Goal: Task Accomplishment & Management: Complete application form

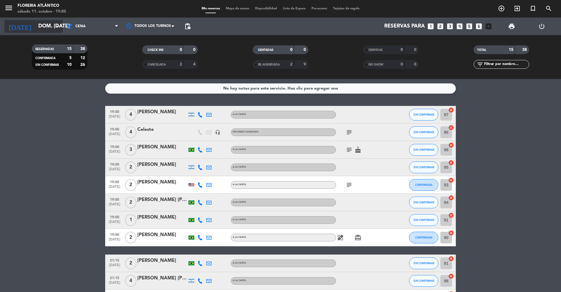
scroll to position [114, 0]
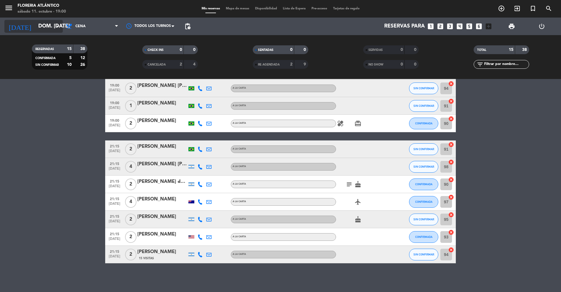
click at [61, 25] on icon "arrow_drop_down" at bounding box center [57, 26] width 7 height 7
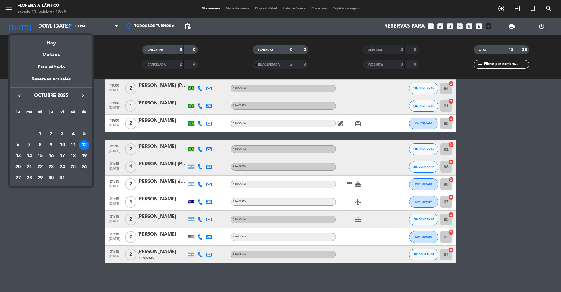
click at [63, 155] on div "17" at bounding box center [62, 156] width 10 height 10
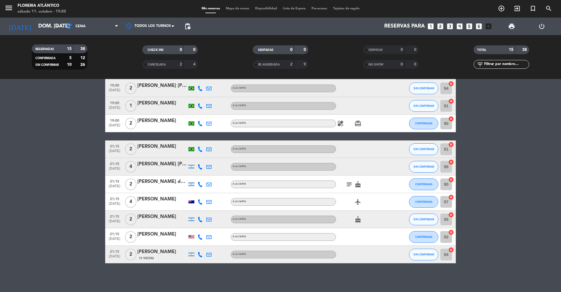
type input "vie. [DATE]"
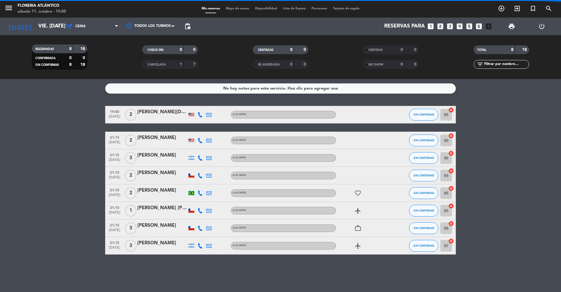
scroll to position [0, 0]
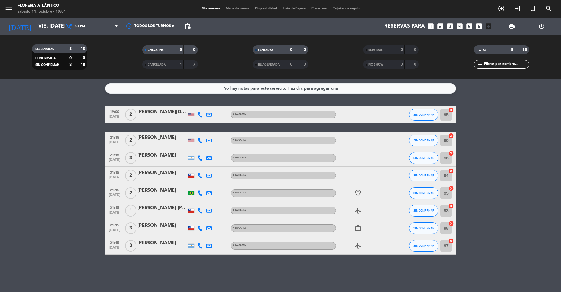
click at [234, 5] on div "menu Floreria Atlántico sábado 11. octubre - 19:01 Mis reservas Mapa de mesas D…" at bounding box center [280, 9] width 561 height 18
click at [235, 5] on div "menu Floreria Atlántico sábado 11. octubre - 19:01 Mis reservas Mapa de mesas D…" at bounding box center [280, 9] width 561 height 18
click at [237, 8] on span "Mapa de mesas" at bounding box center [237, 8] width 29 height 3
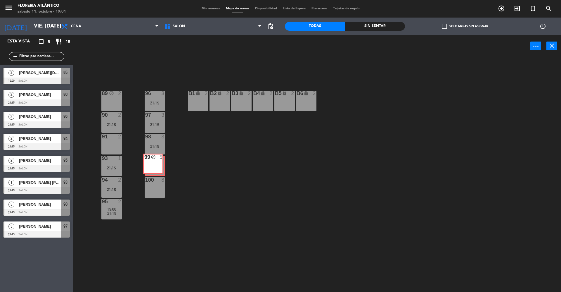
click at [154, 161] on div "99 block 5 99 block 5" at bounding box center [155, 165] width 20 height 20
click at [160, 170] on div "99 block 5" at bounding box center [155, 165] width 20 height 20
click at [157, 144] on div "21:15" at bounding box center [155, 146] width 20 height 4
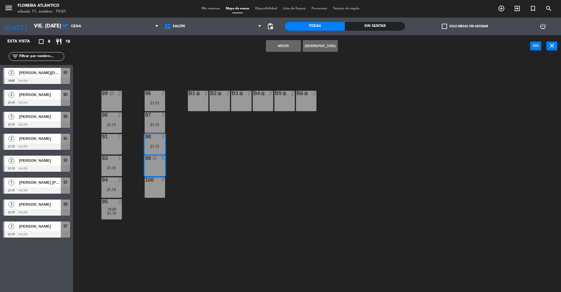
click at [152, 164] on div "99 block 5" at bounding box center [155, 165] width 20 height 20
click at [219, 144] on div "89 block 2 96 3 21:15 B1 lock 2 B2 lock 2 B3 lock 2 B4 lock 2 B5 lock 2 B6 lock…" at bounding box center [320, 175] width 482 height 235
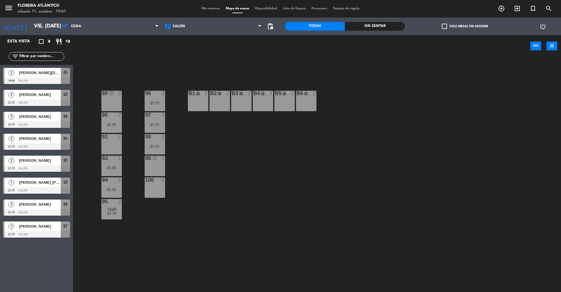
click at [161, 141] on div "98 3 21:15" at bounding box center [155, 144] width 20 height 20
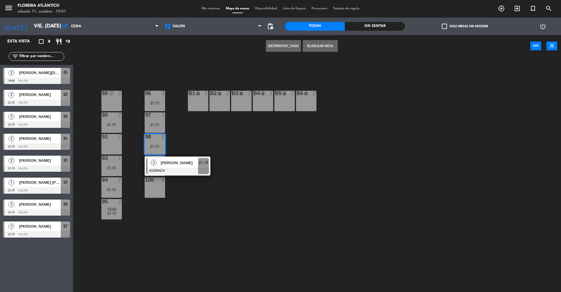
click at [291, 44] on button "[GEOGRAPHIC_DATA]" at bounding box center [283, 46] width 35 height 12
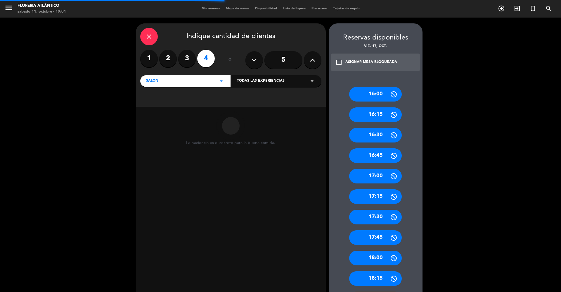
click at [278, 56] on input "5" at bounding box center [283, 60] width 38 height 18
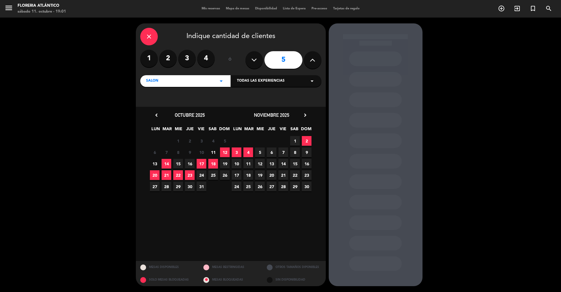
click at [202, 164] on span "17" at bounding box center [202, 164] width 10 height 10
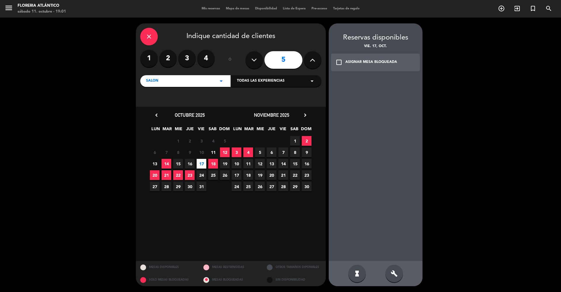
click at [366, 65] on div "check_box_outline_blank ASIGNAR MESA BLOQUEADA" at bounding box center [375, 62] width 89 height 18
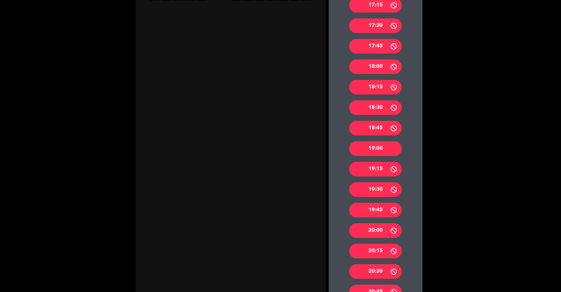
scroll to position [195, 0]
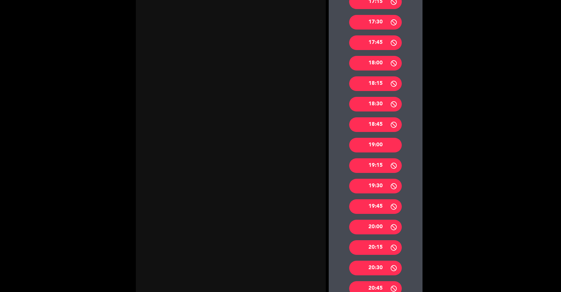
click at [384, 140] on div "19:00" at bounding box center [375, 145] width 53 height 15
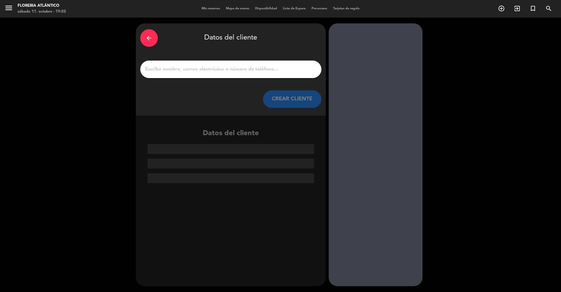
scroll to position [0, 0]
click at [234, 72] on input "1" at bounding box center [231, 69] width 172 height 8
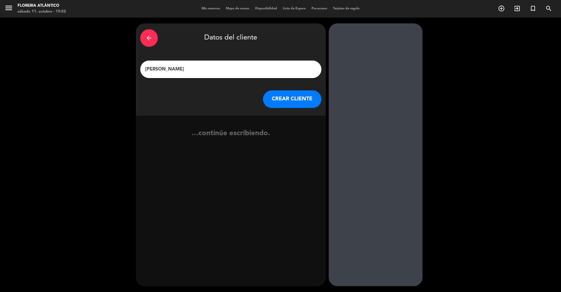
type input "[PERSON_NAME]"
click at [298, 90] on button "CREAR CLIENTE" at bounding box center [292, 99] width 58 height 18
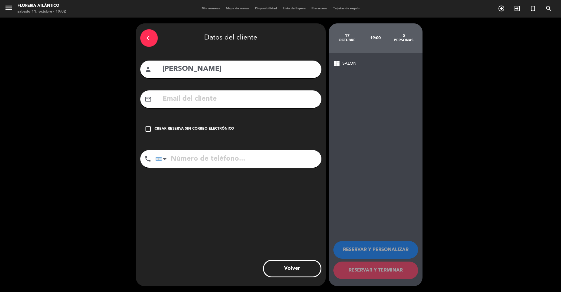
click at [213, 123] on div "check_box_outline_blank Crear reserva sin correo electrónico" at bounding box center [230, 129] width 181 height 18
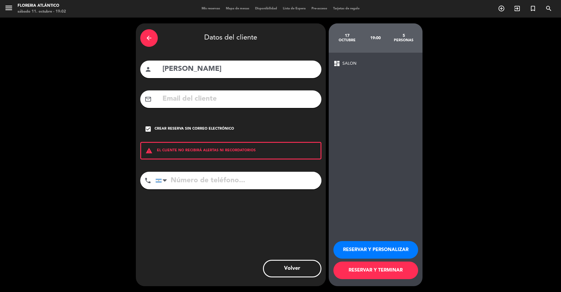
click at [392, 266] on button "RESERVAR Y TERMINAR" at bounding box center [375, 270] width 85 height 18
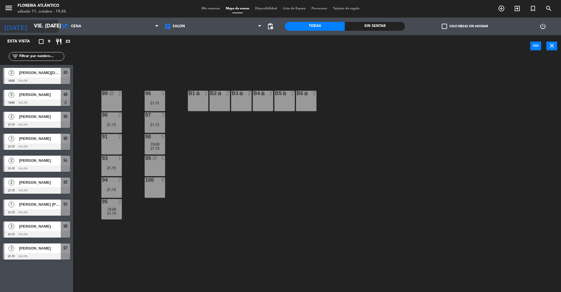
click at [47, 25] on input "vie. [DATE]" at bounding box center [65, 26] width 68 height 12
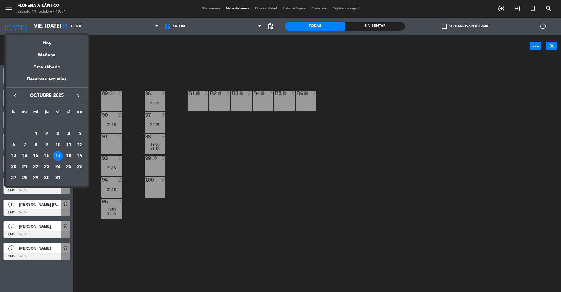
click at [206, 8] on div at bounding box center [280, 146] width 561 height 292
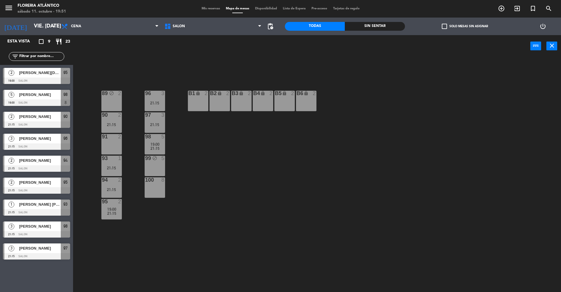
click at [206, 8] on span "Mis reservas" at bounding box center [211, 8] width 24 height 3
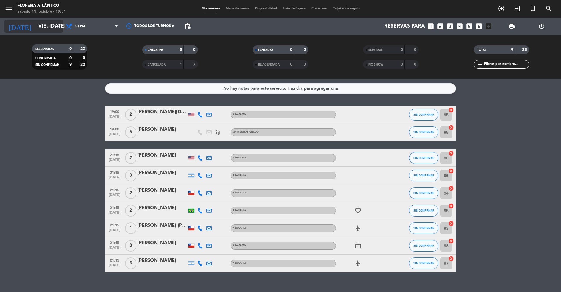
click at [42, 20] on div "[DATE] vie. [DATE] arrow_drop_down" at bounding box center [33, 26] width 58 height 13
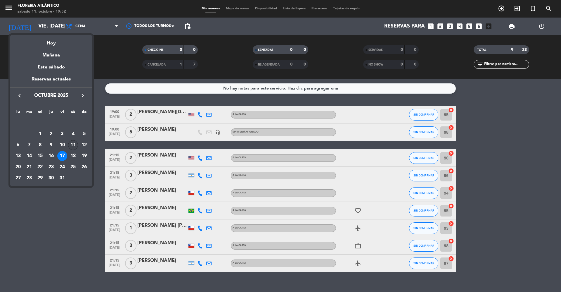
click at [74, 147] on div "11" at bounding box center [73, 145] width 10 height 10
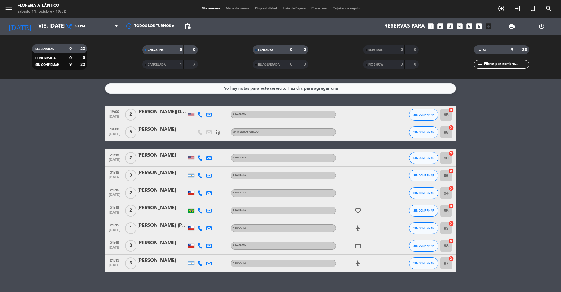
type input "sáb. [DATE]"
